Goal: Find specific page/section: Find specific page/section

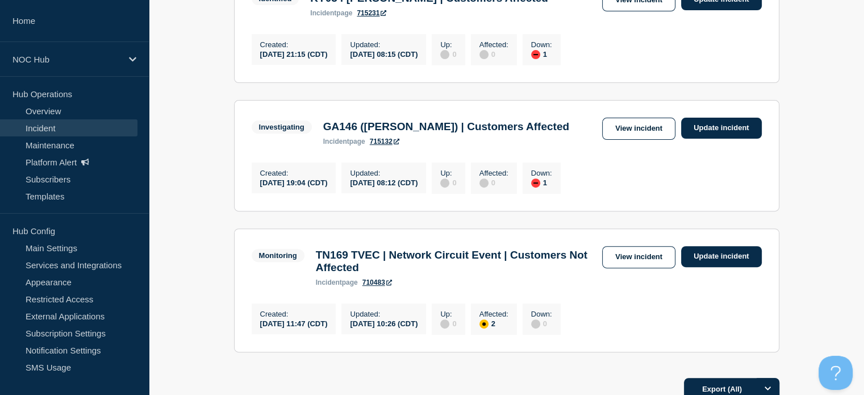
scroll to position [517, 0]
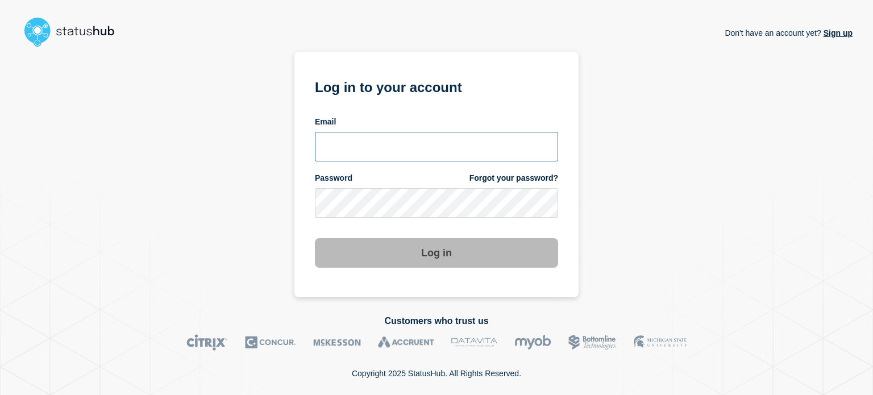
type input "[EMAIL_ADDRESS][DOMAIN_NAME]"
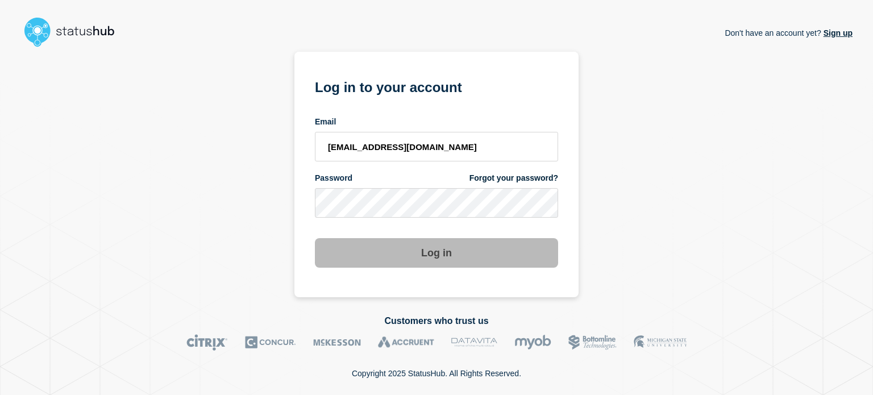
click at [393, 245] on button "Log in" at bounding box center [436, 253] width 243 height 30
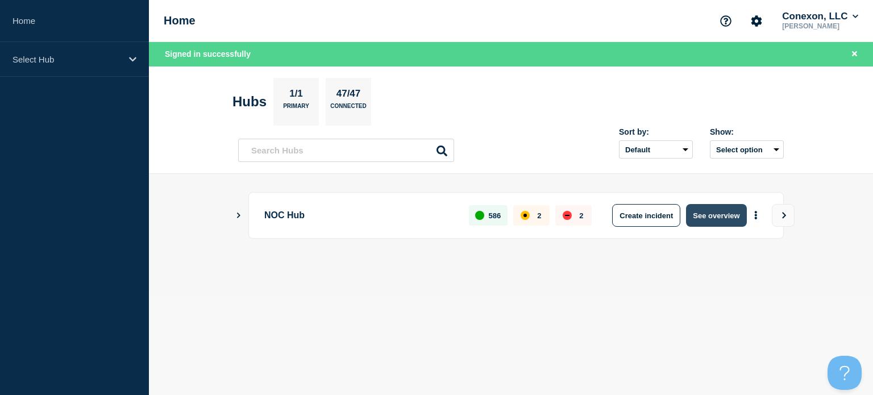
click at [722, 215] on button "See overview" at bounding box center [716, 215] width 60 height 23
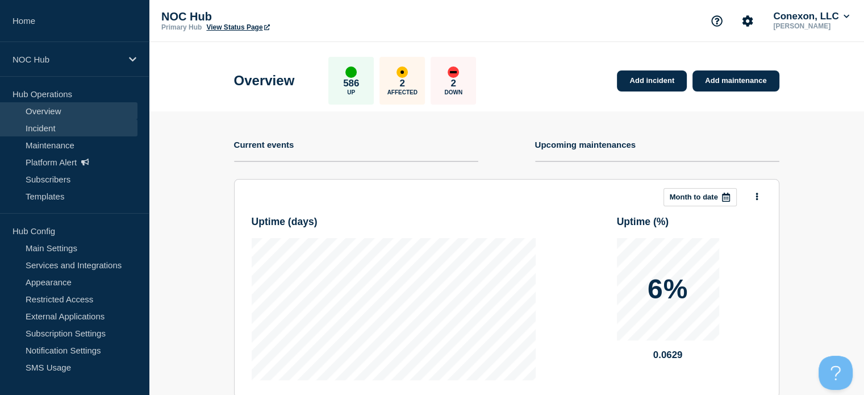
click at [60, 122] on link "Incident" at bounding box center [69, 127] width 138 height 17
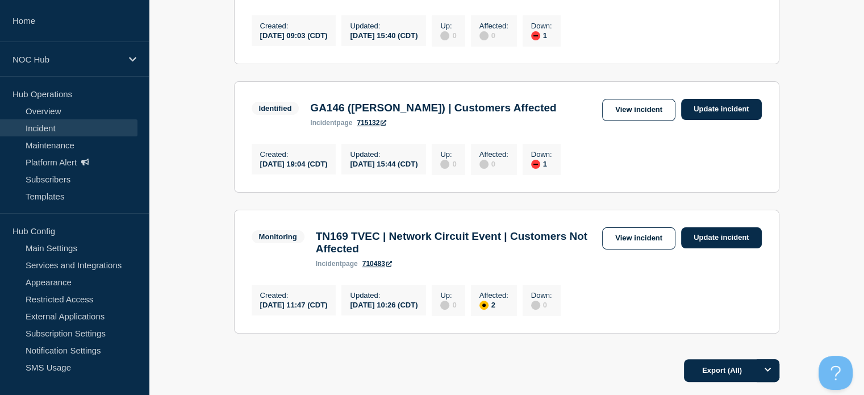
scroll to position [284, 0]
